Goal: Task Accomplishment & Management: Complete application form

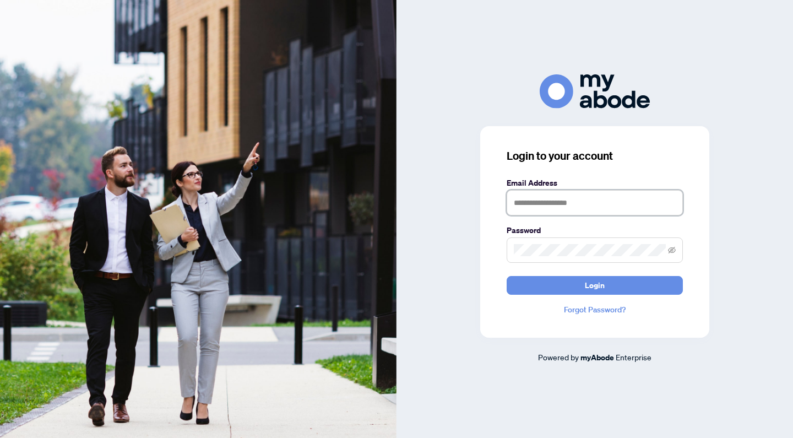
type input "**********"
click at [594, 285] on button "Login" at bounding box center [594, 285] width 176 height 19
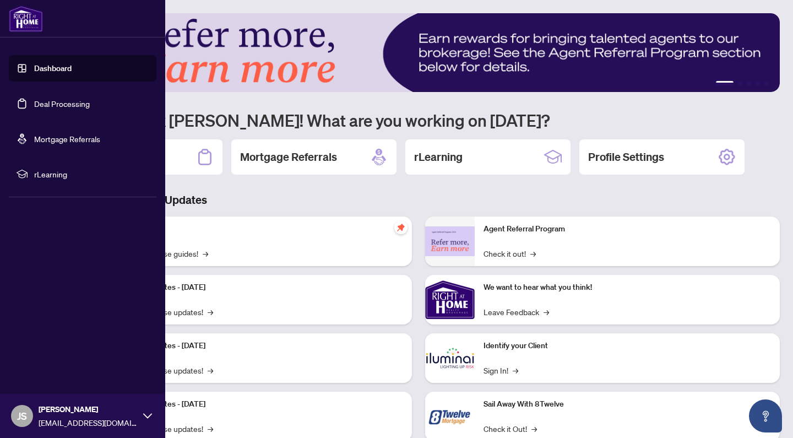
click at [66, 108] on link "Deal Processing" at bounding box center [62, 104] width 56 height 10
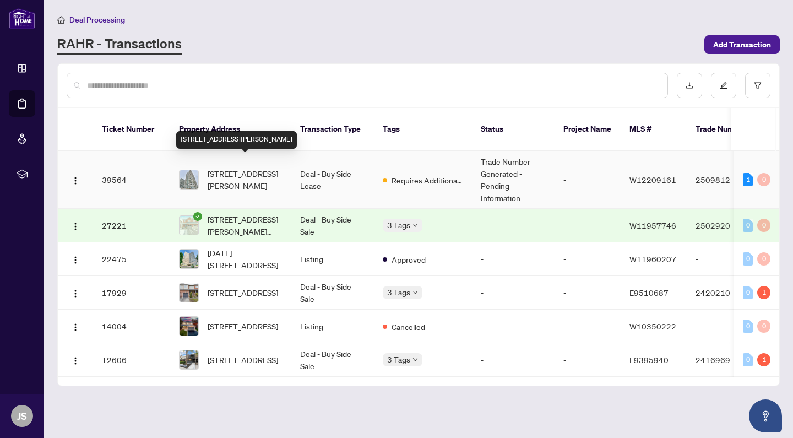
click at [242, 167] on span "320-65 Speers Rd, Oakville, Ontario L6K 0J1, Canada" at bounding box center [244, 179] width 75 height 24
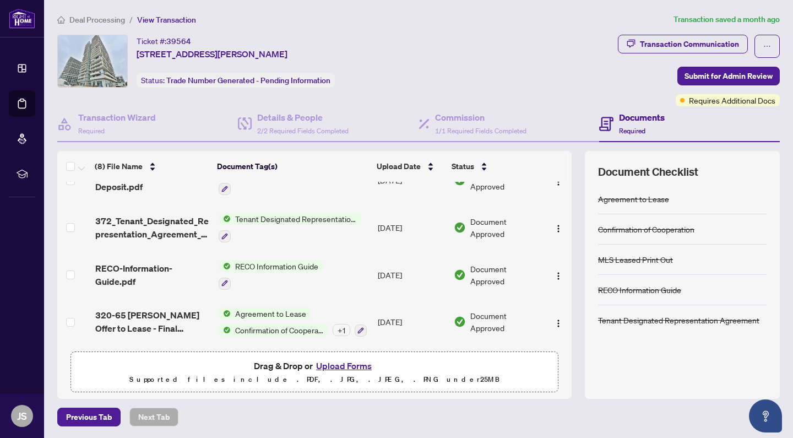
scroll to position [209, 0]
click at [695, 96] on span "Requires Additional Docs" at bounding box center [732, 100] width 86 height 12
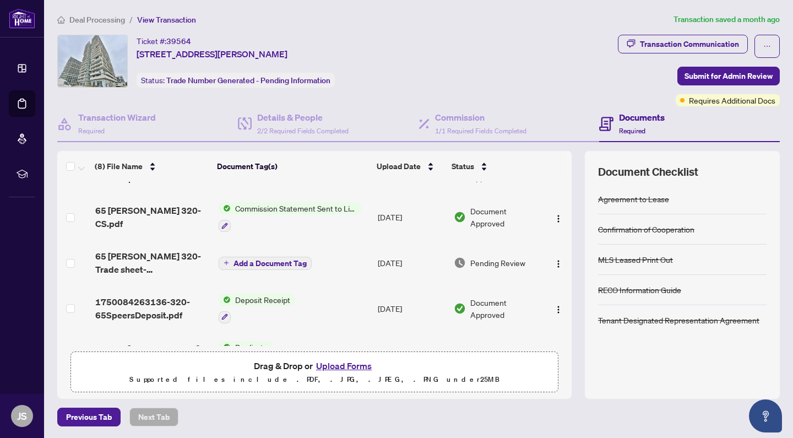
scroll to position [39, 0]
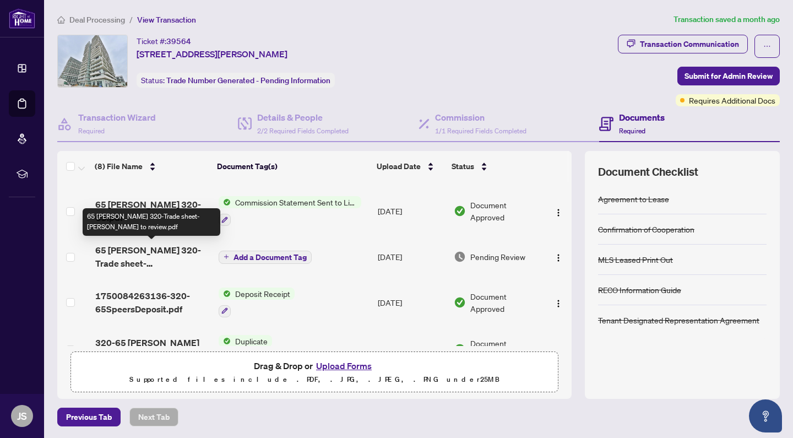
click at [147, 245] on span "65 Speers Rd 320-Trade sheet-Jay to review.pdf" at bounding box center [152, 256] width 114 height 26
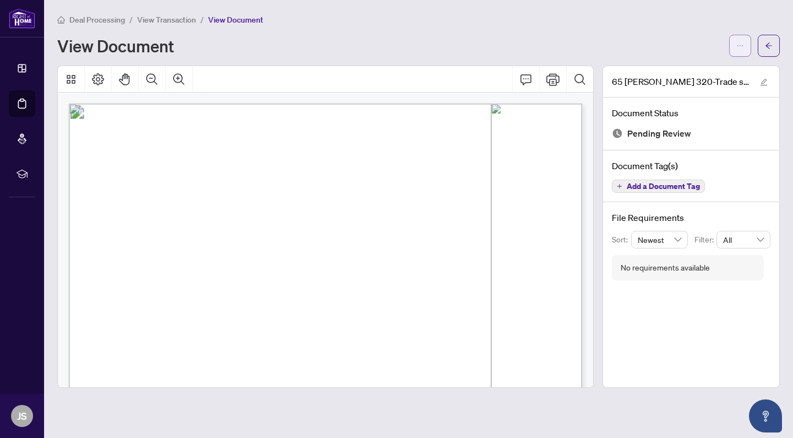
click at [740, 47] on icon "ellipsis" at bounding box center [740, 46] width 8 height 8
click at [688, 68] on span "Download" at bounding box center [700, 69] width 84 height 12
click at [769, 52] on span "button" at bounding box center [768, 46] width 8 height 18
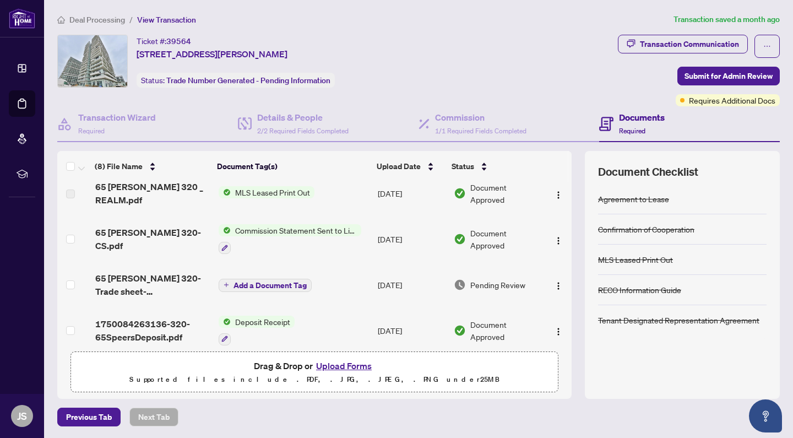
scroll to position [17, 0]
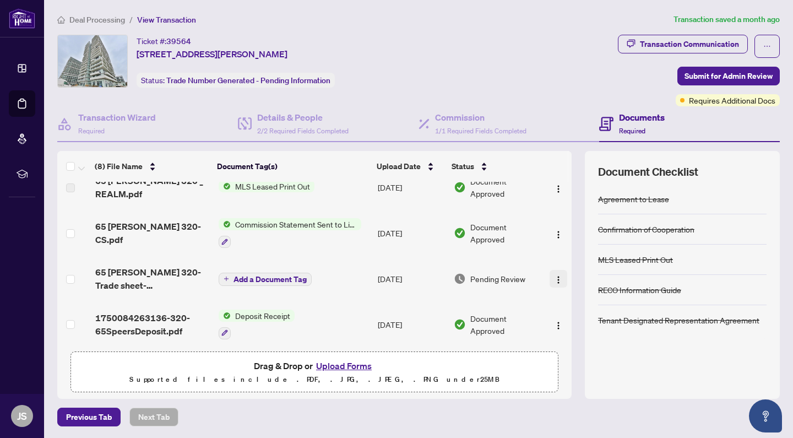
click at [556, 276] on img "button" at bounding box center [558, 279] width 9 height 9
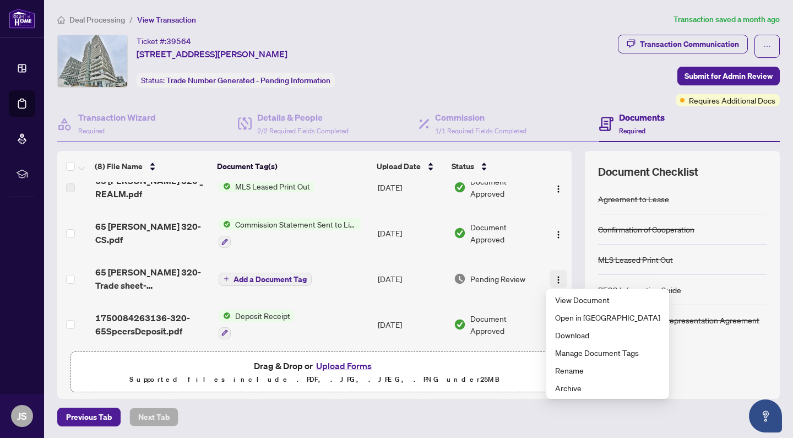
click at [556, 276] on img "button" at bounding box center [558, 279] width 9 height 9
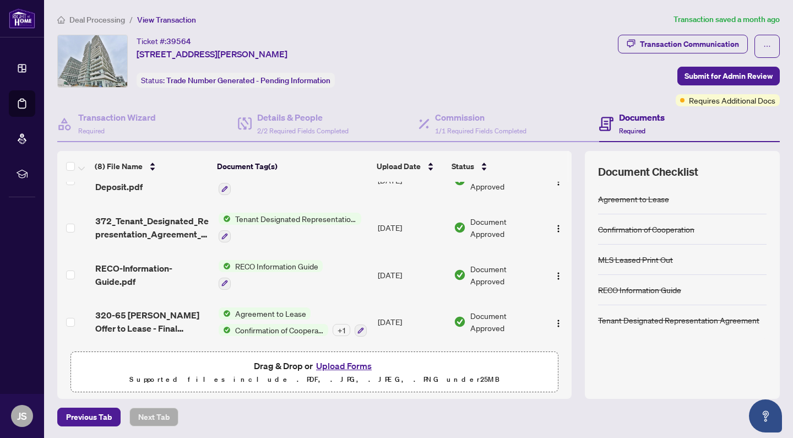
scroll to position [209, 0]
click at [358, 365] on button "Upload Forms" at bounding box center [344, 365] width 62 height 14
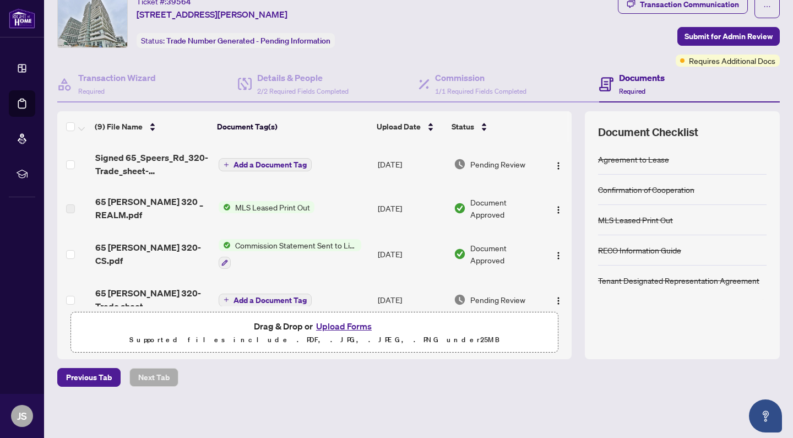
scroll to position [0, 0]
click at [270, 165] on span "Add a Document Tag" at bounding box center [269, 165] width 73 height 8
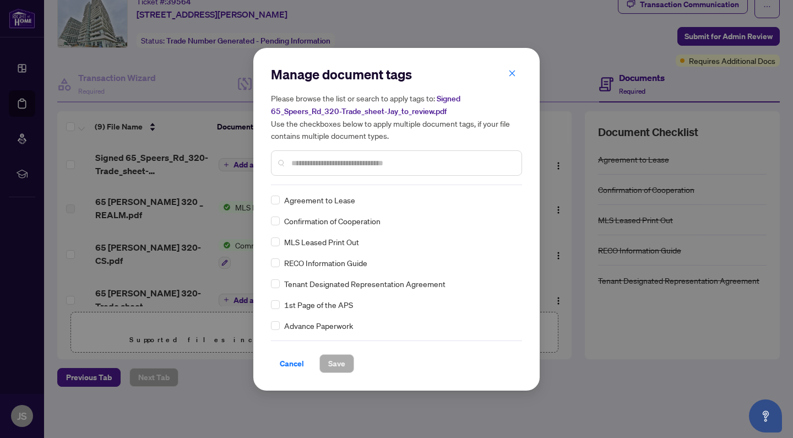
click at [345, 166] on input "text" at bounding box center [401, 163] width 221 height 12
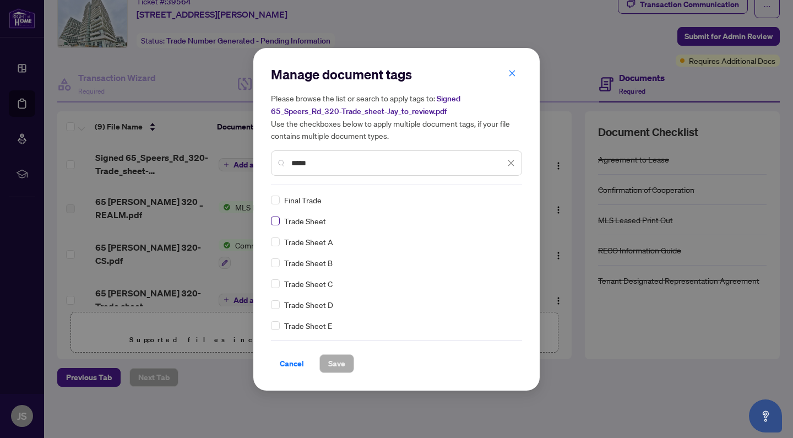
type input "*****"
click at [345, 365] on span "Save" at bounding box center [336, 363] width 17 height 18
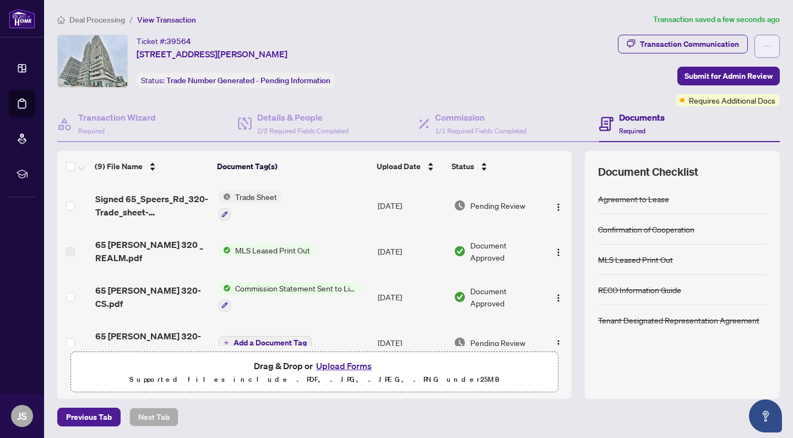
click at [767, 50] on span "button" at bounding box center [767, 46] width 8 height 18
click at [740, 78] on span "Submit for Admin Review" at bounding box center [728, 76] width 88 height 18
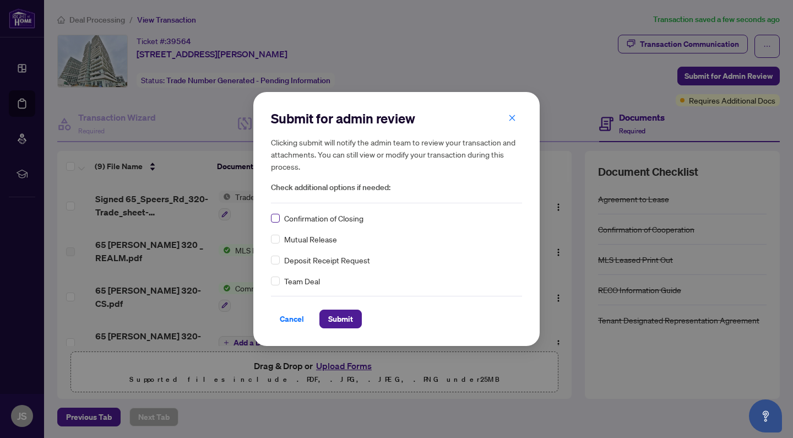
click at [275, 222] on span at bounding box center [275, 218] width 9 height 9
click at [347, 318] on span "Submit" at bounding box center [340, 319] width 25 height 18
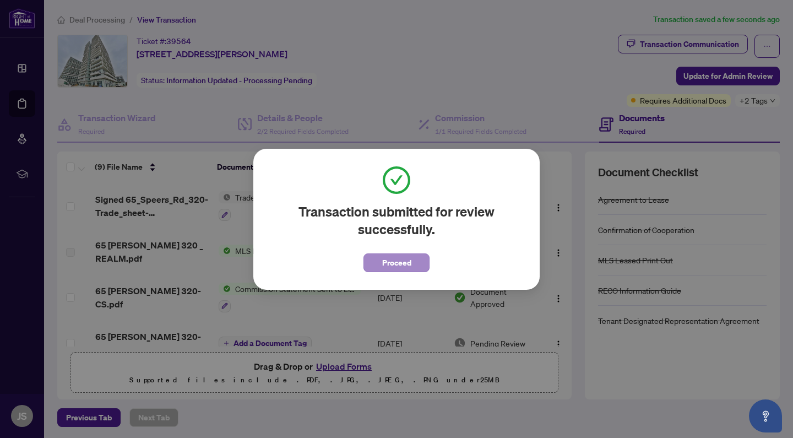
click at [413, 270] on button "Proceed" at bounding box center [396, 262] width 66 height 19
